Goal: Information Seeking & Learning: Compare options

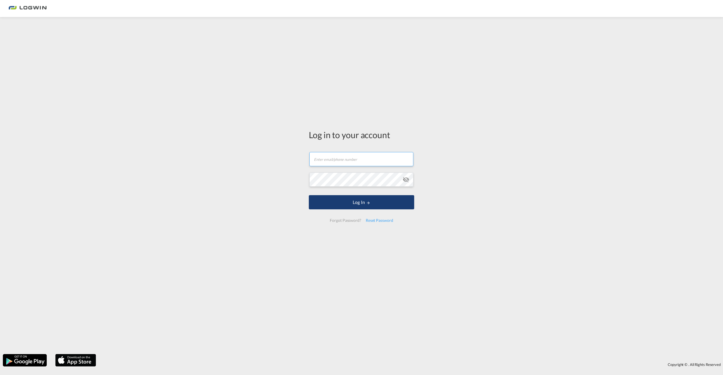
type input "[EMAIL_ADDRESS][DOMAIN_NAME]"
click at [351, 202] on button "Log In" at bounding box center [361, 202] width 105 height 14
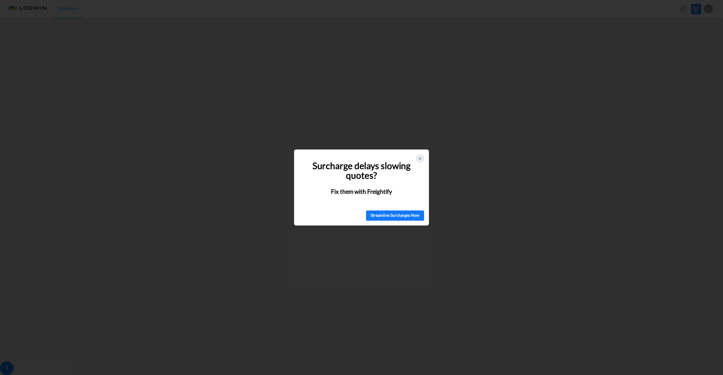
click at [421, 157] on icon at bounding box center [420, 158] width 5 height 5
